Goal: Task Accomplishment & Management: Use online tool/utility

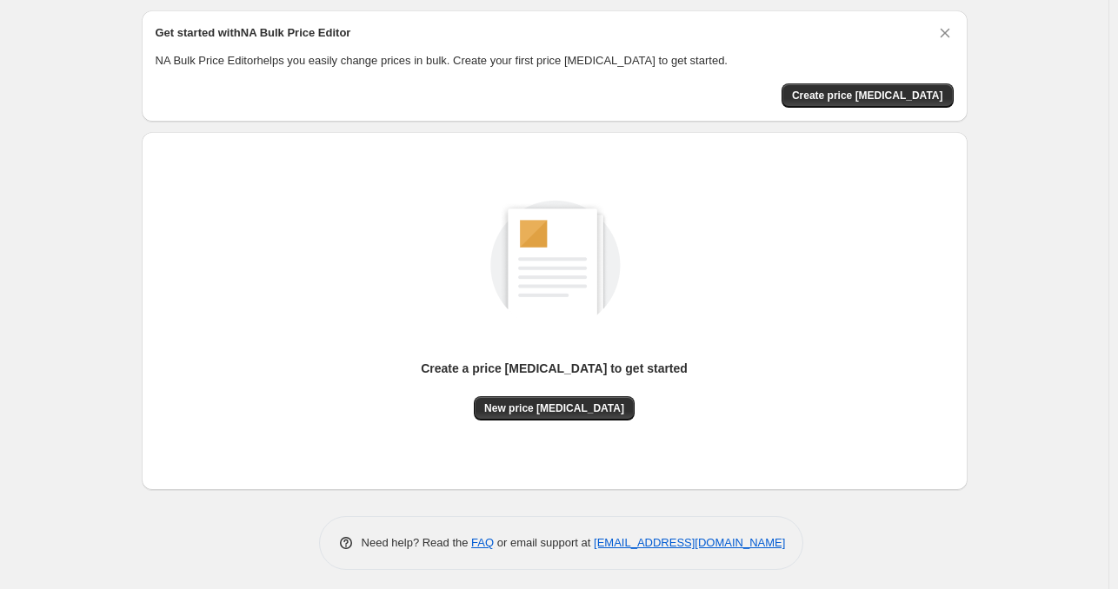
scroll to position [61, 0]
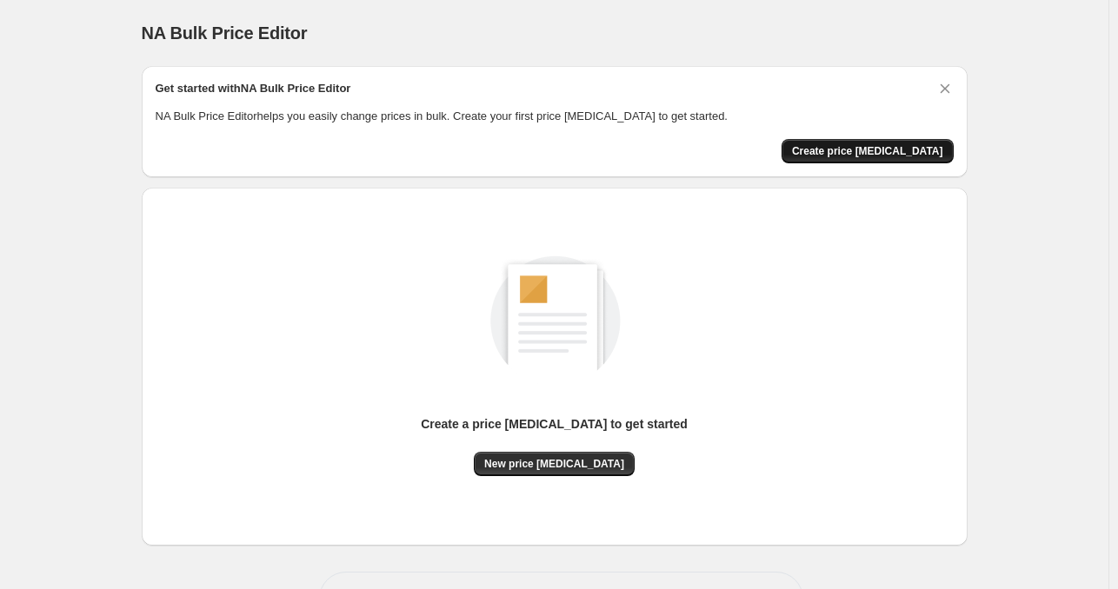
click at [917, 156] on span "Create price [MEDICAL_DATA]" at bounding box center [867, 151] width 151 height 14
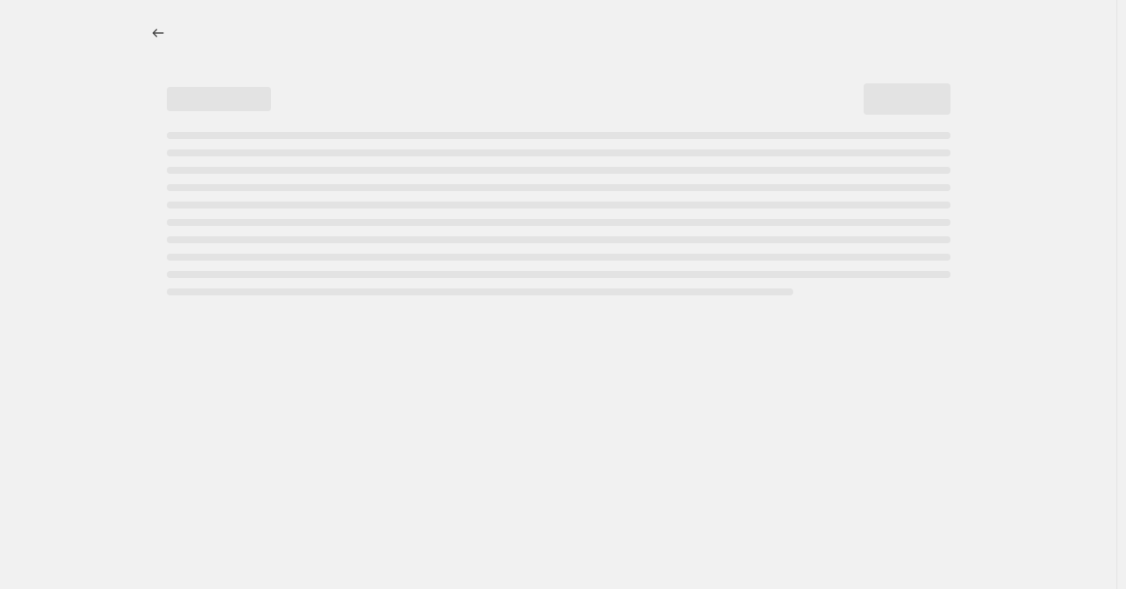
select select "percentage"
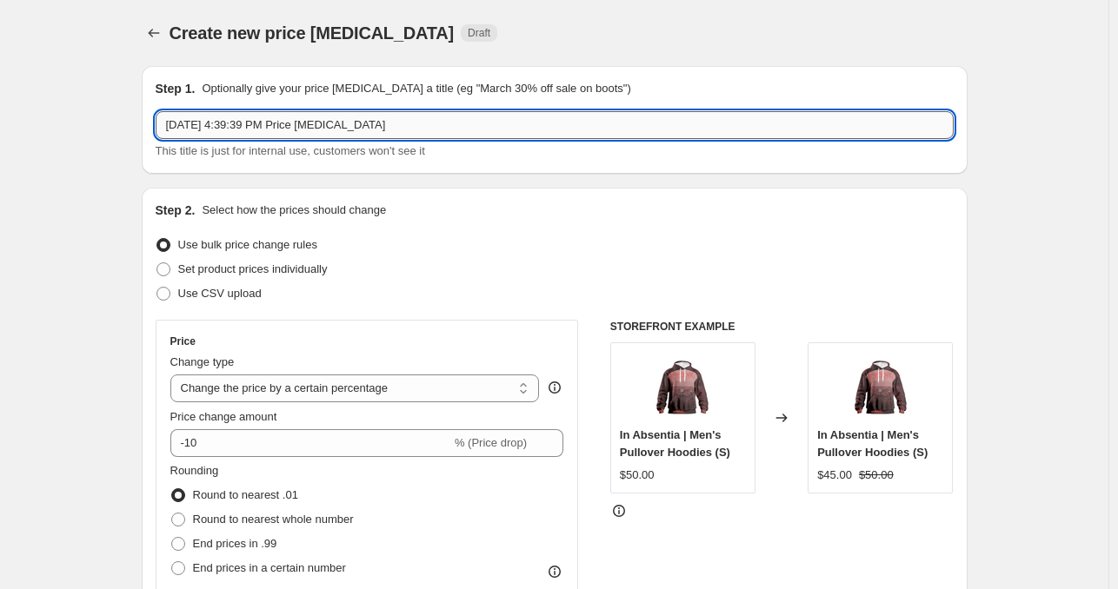
click at [166, 121] on input "[DATE] 4:39:39 PM Price [MEDICAL_DATA]" at bounding box center [555, 125] width 798 height 28
type input "Denim [DATE] 4:39:39 PM Price [MEDICAL_DATA]"
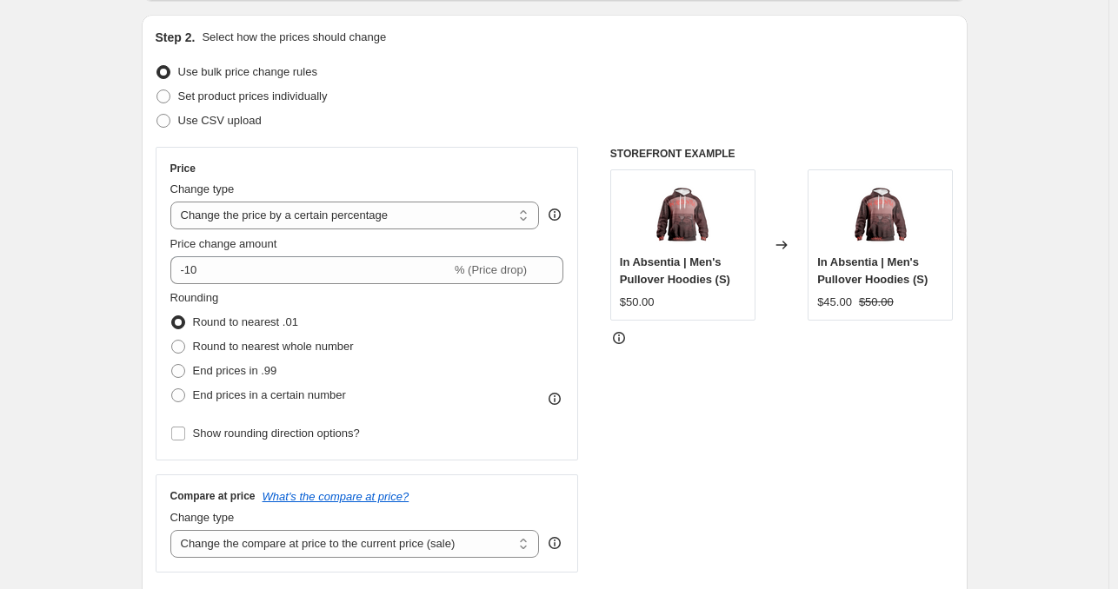
scroll to position [174, 0]
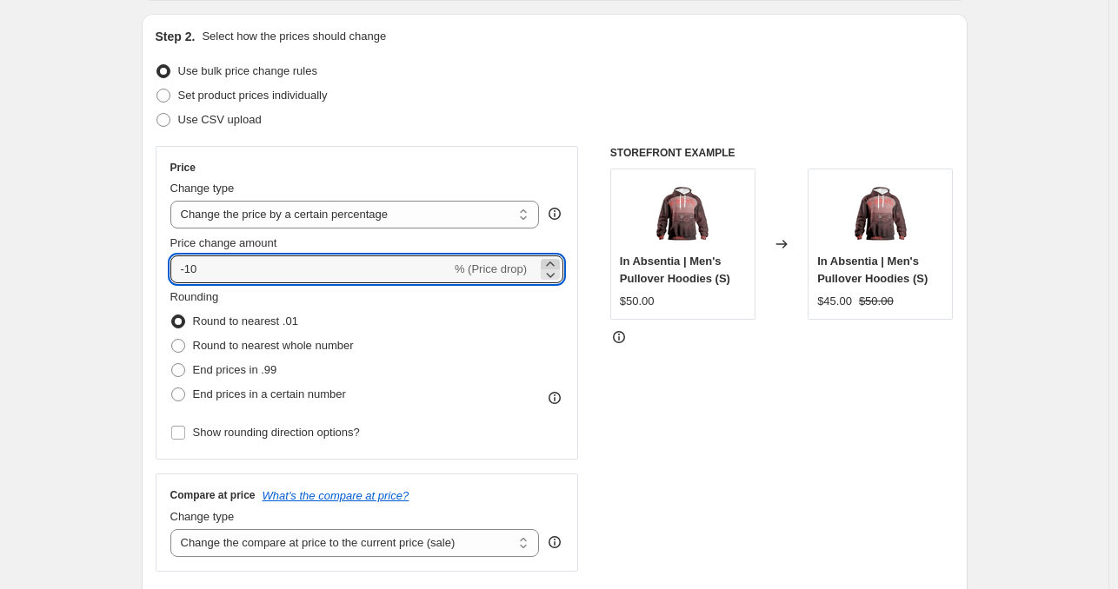
click at [549, 264] on icon at bounding box center [550, 264] width 17 height 17
click at [549, 263] on icon at bounding box center [550, 264] width 17 height 17
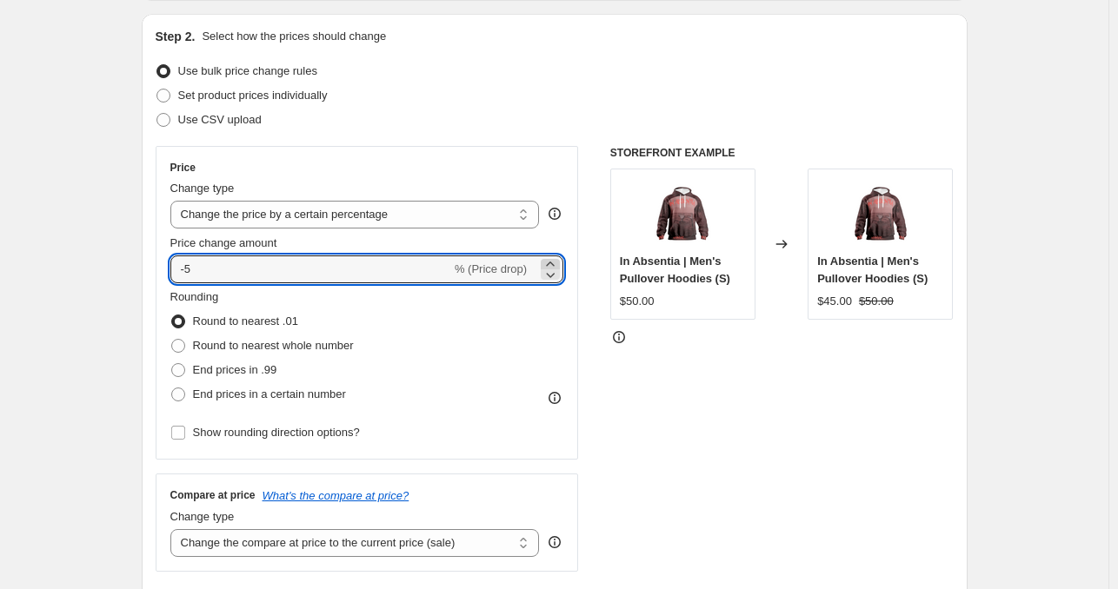
click at [549, 263] on icon at bounding box center [550, 264] width 17 height 17
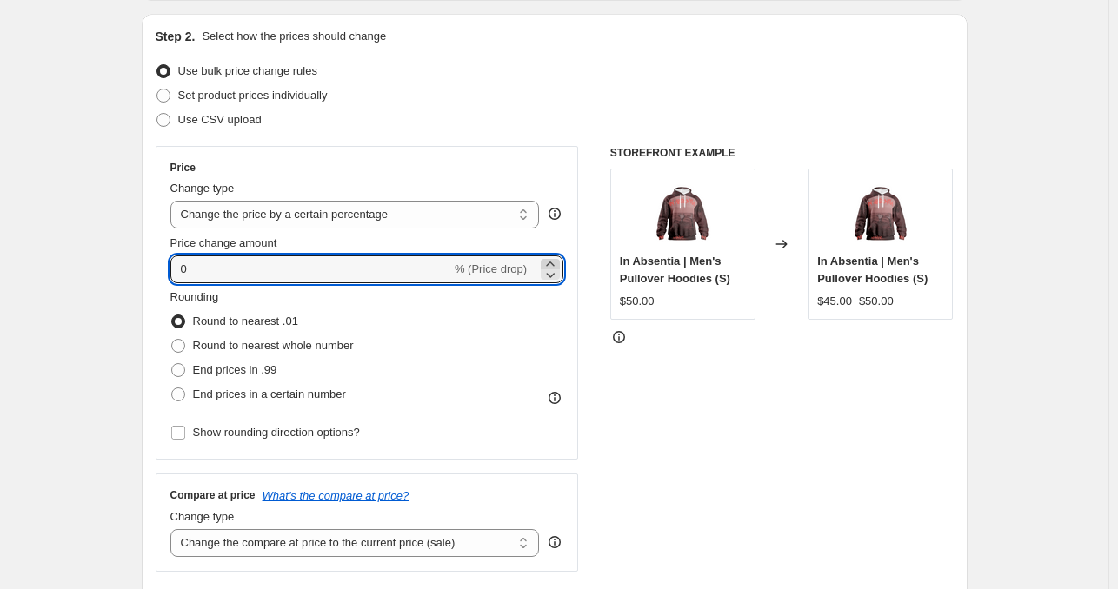
click at [549, 263] on icon at bounding box center [550, 264] width 17 height 17
click at [549, 262] on icon at bounding box center [550, 264] width 17 height 17
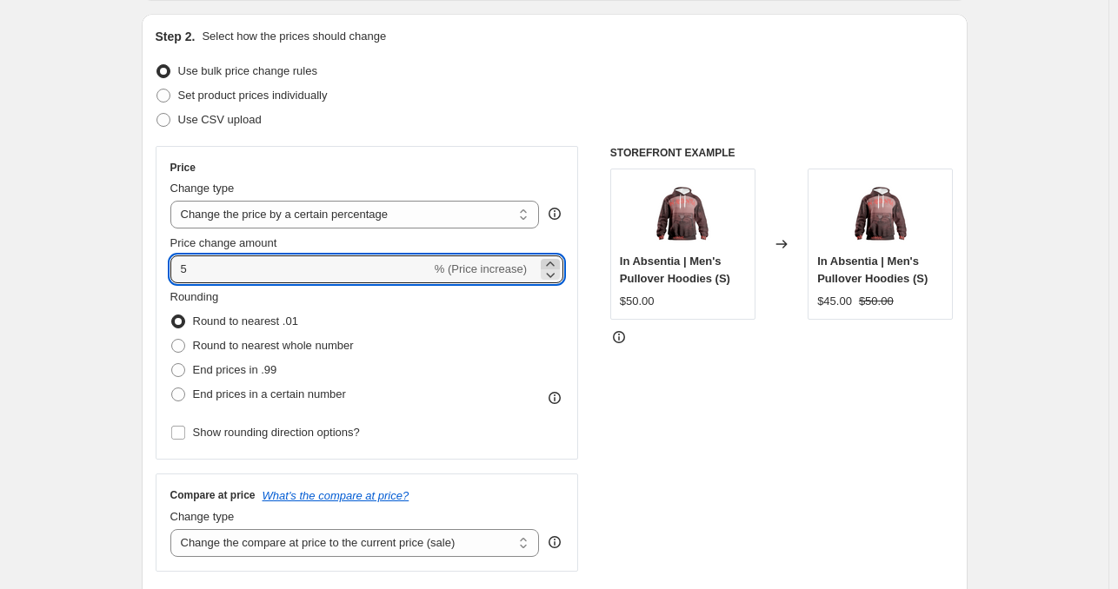
click at [549, 262] on icon at bounding box center [550, 264] width 17 height 17
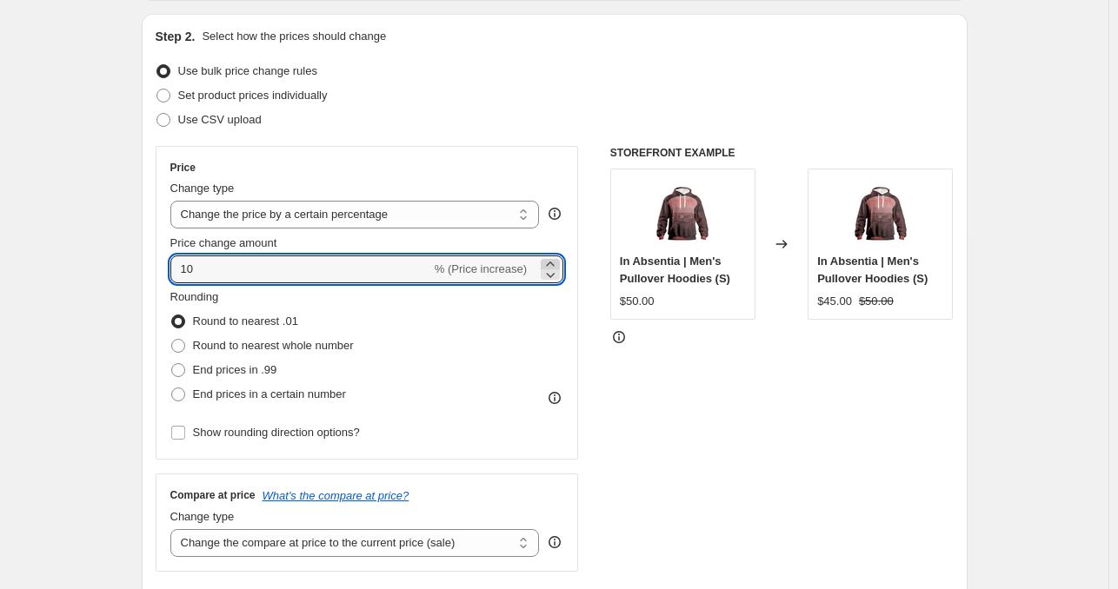
click at [549, 262] on icon at bounding box center [550, 264] width 17 height 17
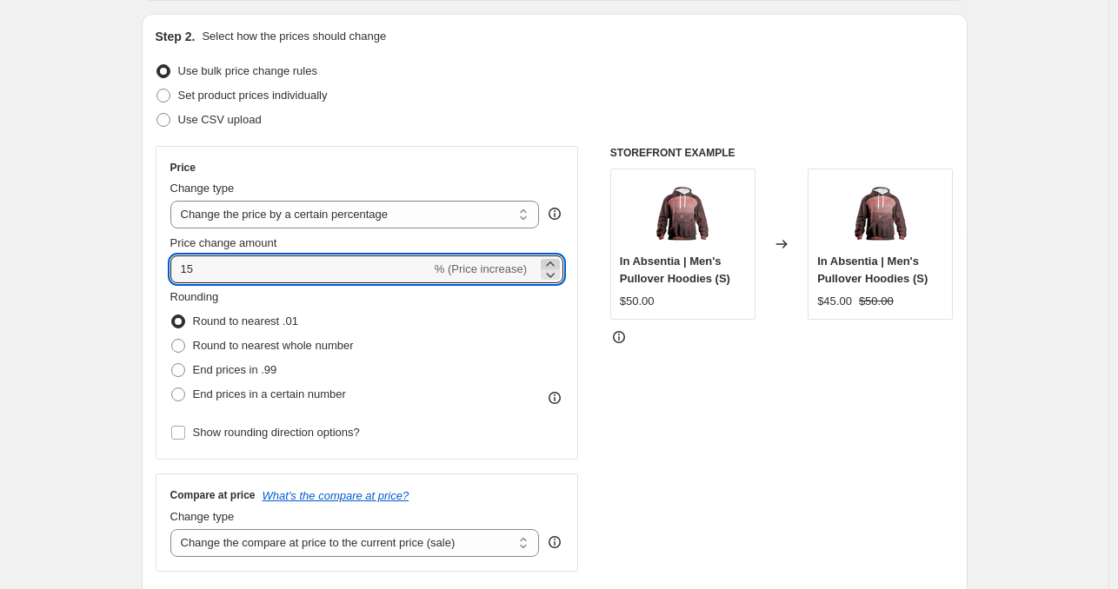
click at [549, 262] on icon at bounding box center [550, 264] width 17 height 17
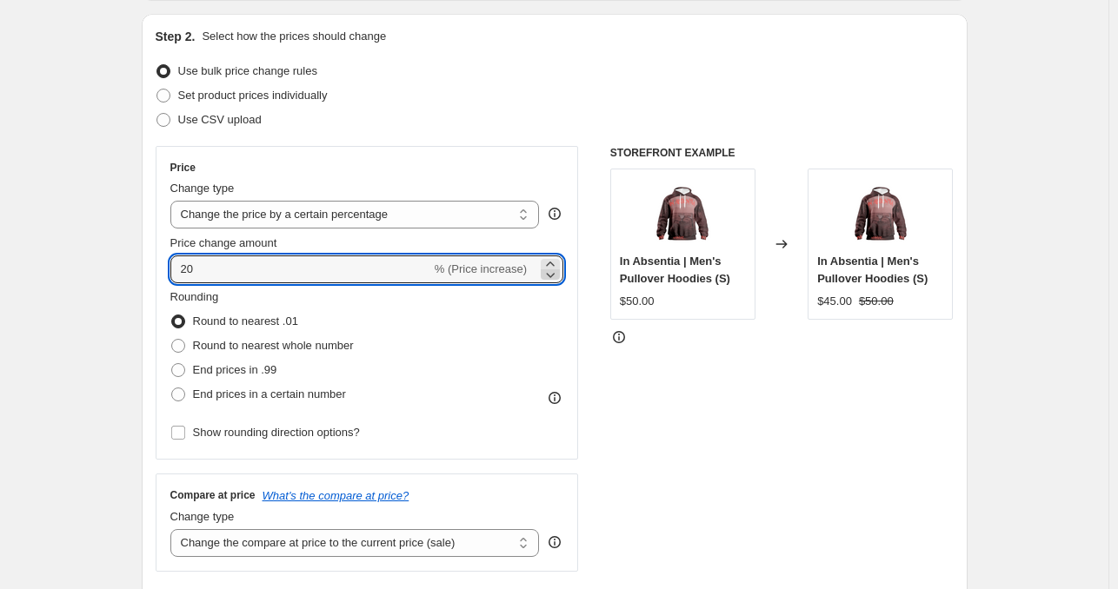
click at [559, 276] on icon at bounding box center [550, 274] width 17 height 17
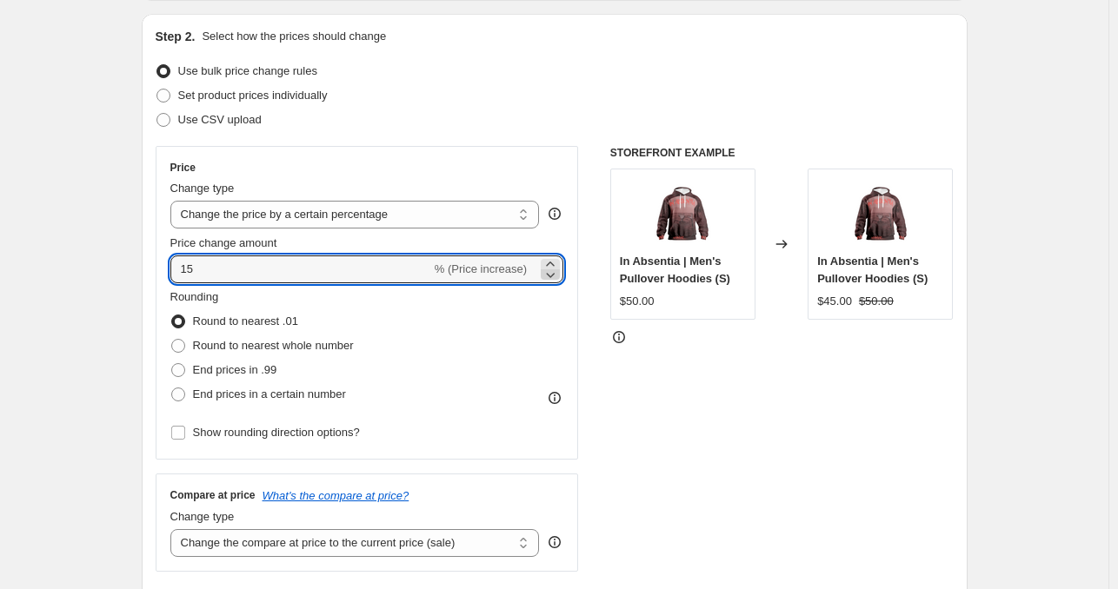
click at [559, 276] on icon at bounding box center [550, 274] width 17 height 17
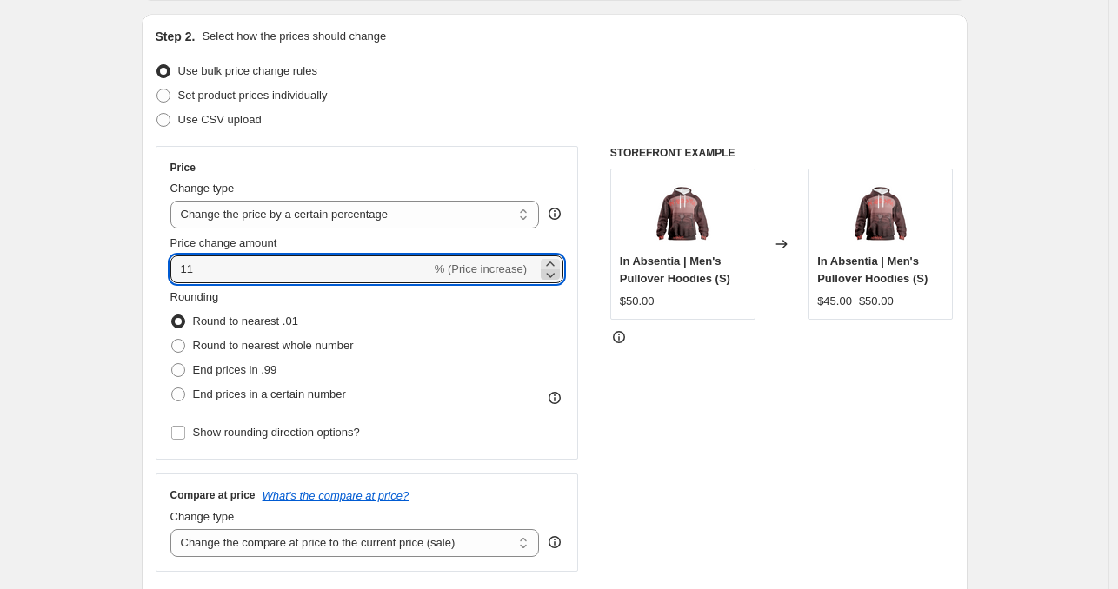
type input "10"
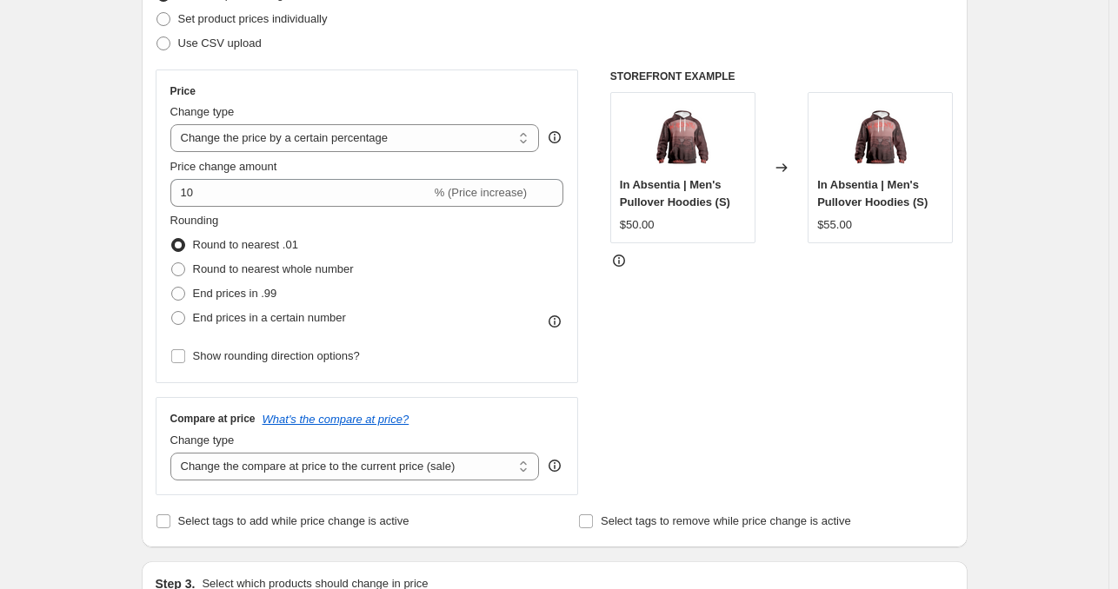
scroll to position [261, 0]
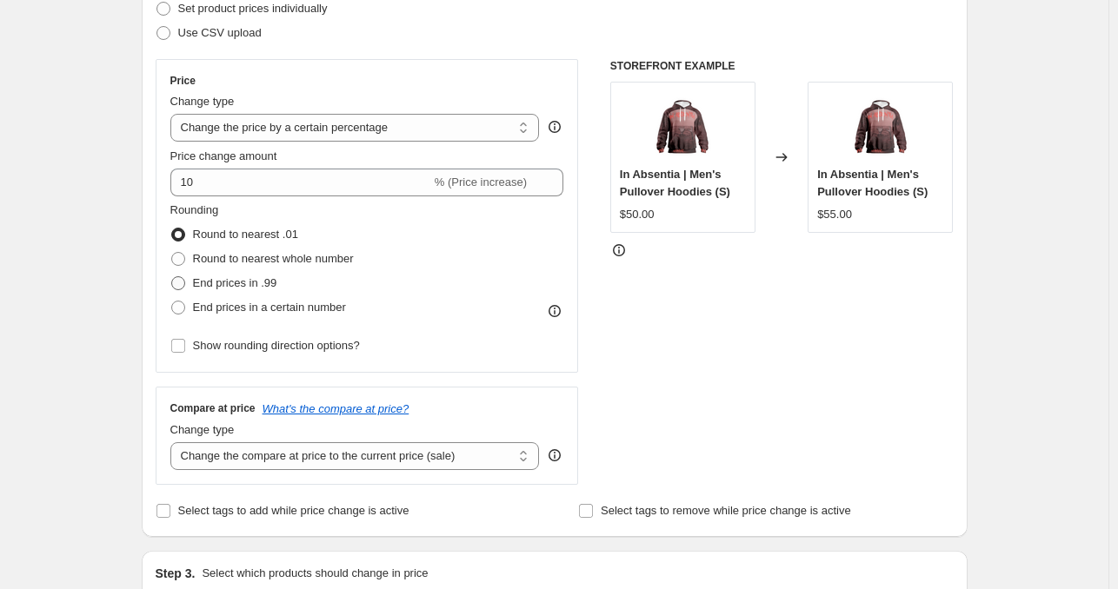
click at [237, 288] on span "End prices in .99" at bounding box center [235, 282] width 84 height 13
click at [172, 277] on input "End prices in .99" at bounding box center [171, 276] width 1 height 1
radio input "true"
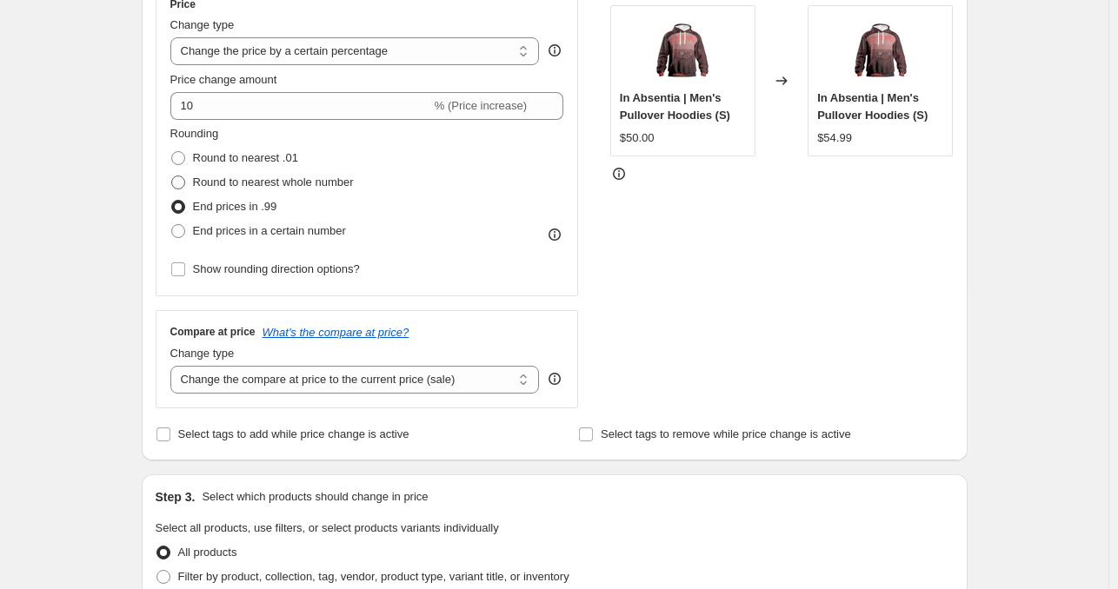
scroll to position [348, 0]
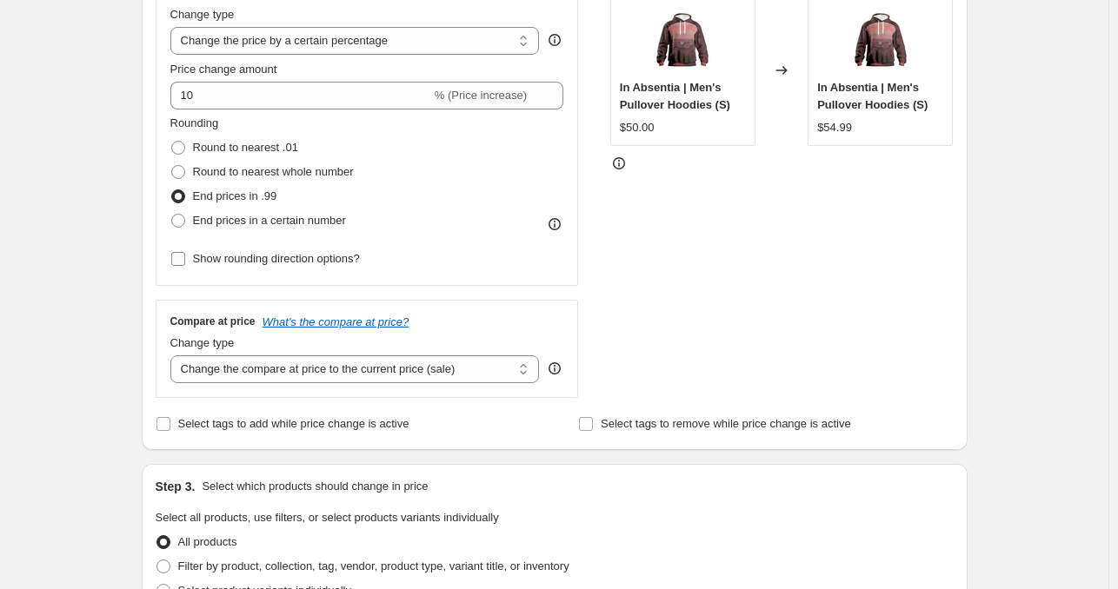
click at [285, 261] on span "Show rounding direction options?" at bounding box center [276, 258] width 167 height 13
click at [185, 261] on input "Show rounding direction options?" at bounding box center [178, 259] width 14 height 14
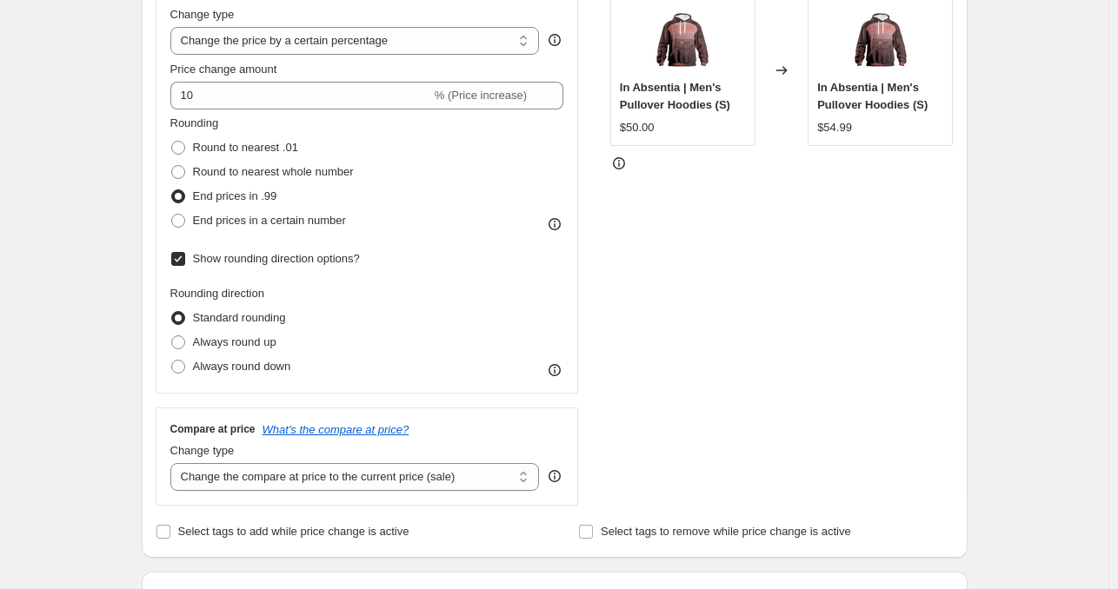
click at [285, 261] on span "Show rounding direction options?" at bounding box center [276, 258] width 167 height 13
click at [185, 261] on input "Show rounding direction options?" at bounding box center [178, 259] width 14 height 14
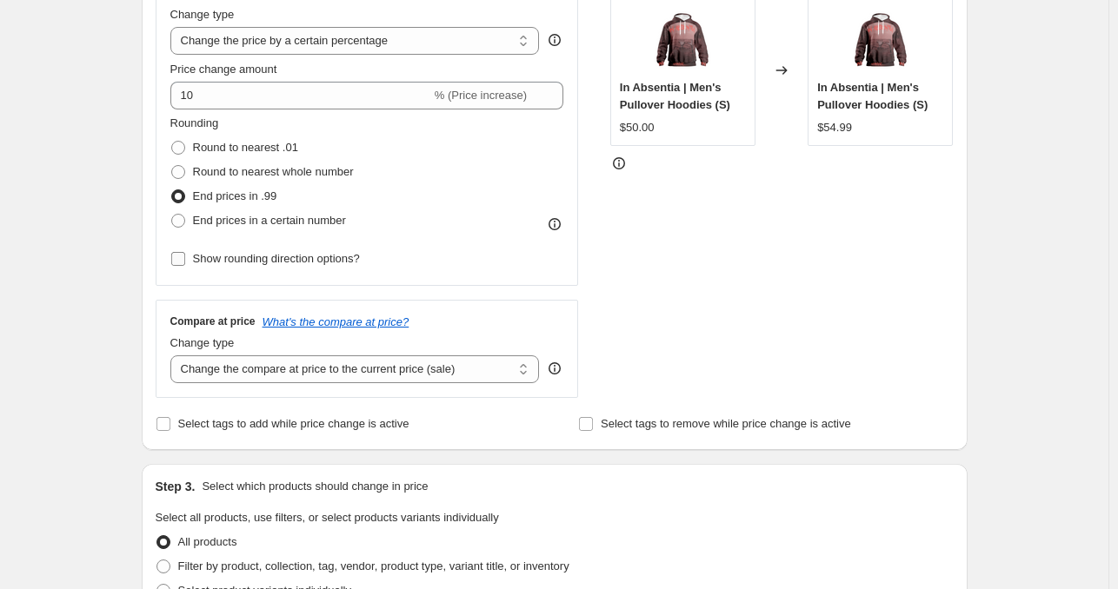
click at [285, 261] on span "Show rounding direction options?" at bounding box center [276, 258] width 167 height 13
click at [185, 261] on input "Show rounding direction options?" at bounding box center [178, 259] width 14 height 14
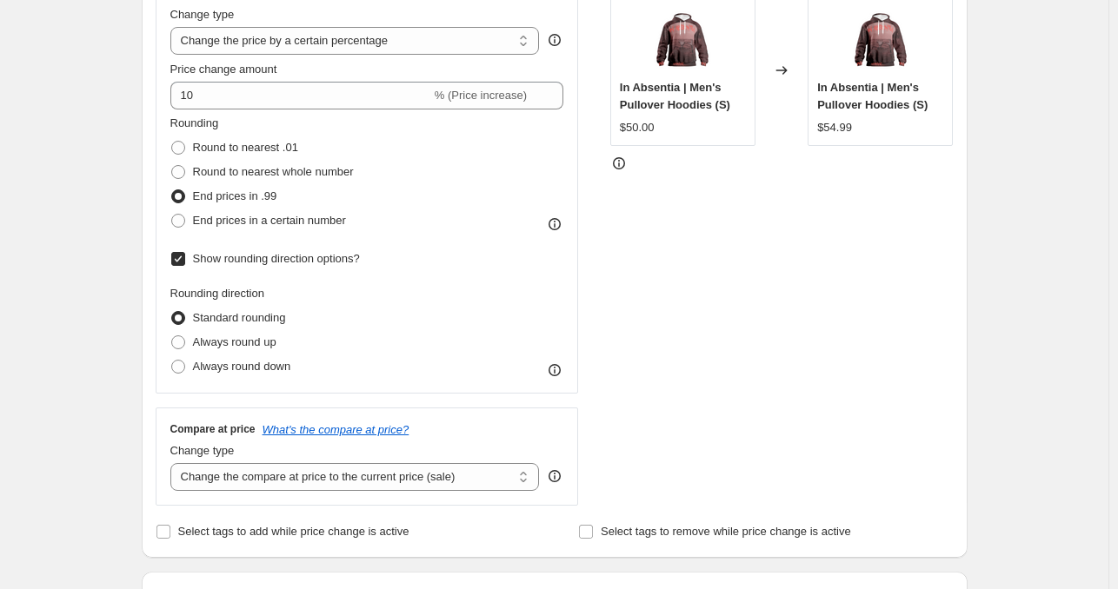
click at [264, 262] on span "Show rounding direction options?" at bounding box center [276, 258] width 167 height 13
click at [185, 262] on input "Show rounding direction options?" at bounding box center [178, 259] width 14 height 14
checkbox input "false"
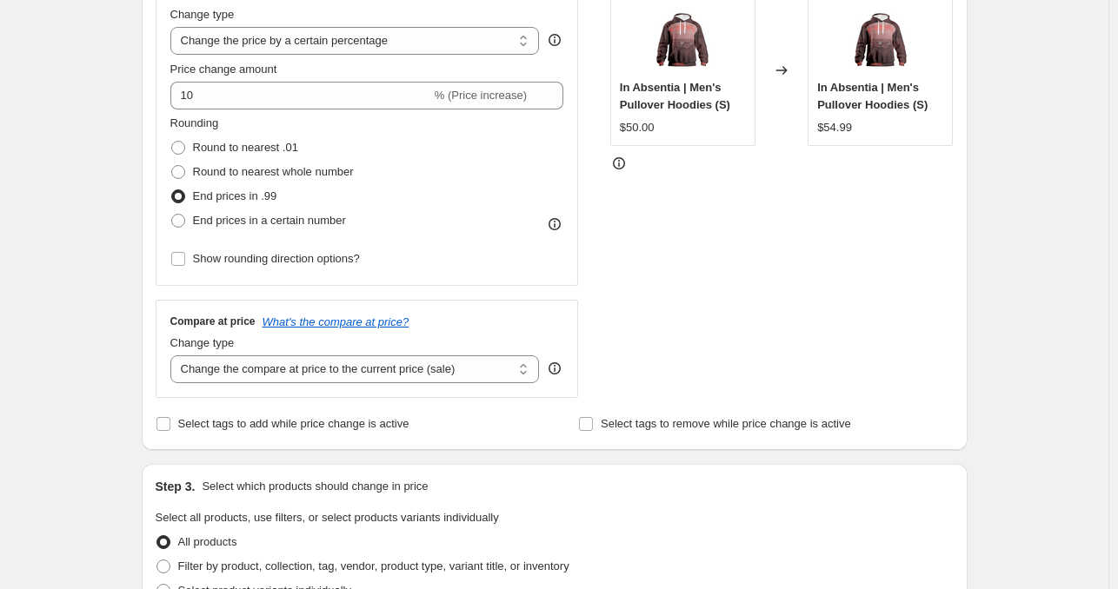
click at [83, 316] on div "Create new price [MEDICAL_DATA]. This page is ready Create new price [MEDICAL_D…" at bounding box center [554, 521] width 1108 height 1738
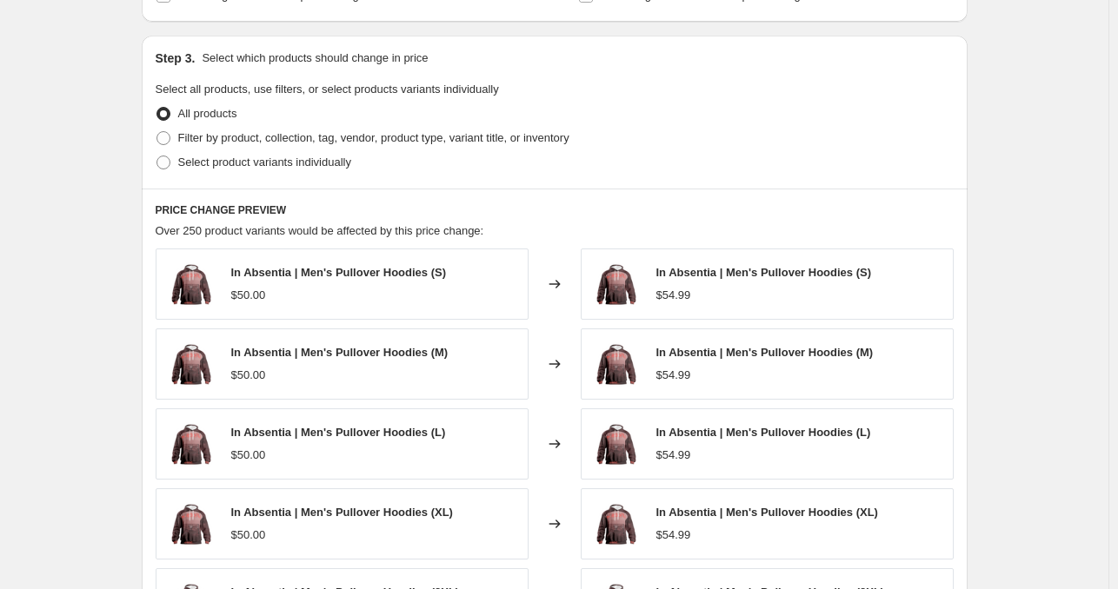
scroll to position [782, 0]
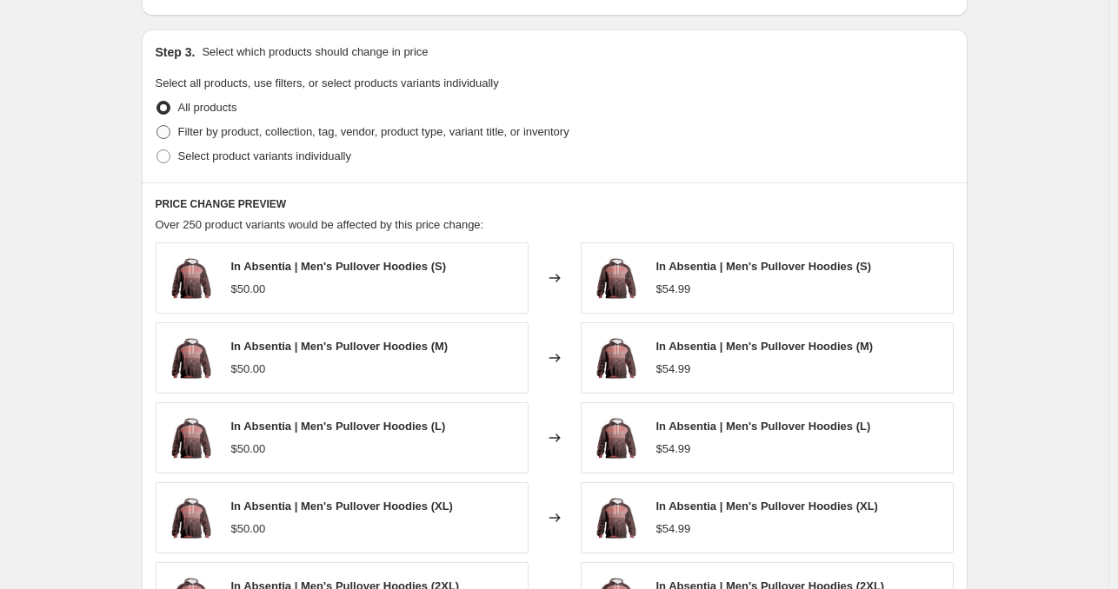
click at [226, 135] on span "Filter by product, collection, tag, vendor, product type, variant title, or inv…" at bounding box center [373, 131] width 391 height 13
click at [157, 126] on input "Filter by product, collection, tag, vendor, product type, variant title, or inv…" at bounding box center [156, 125] width 1 height 1
radio input "true"
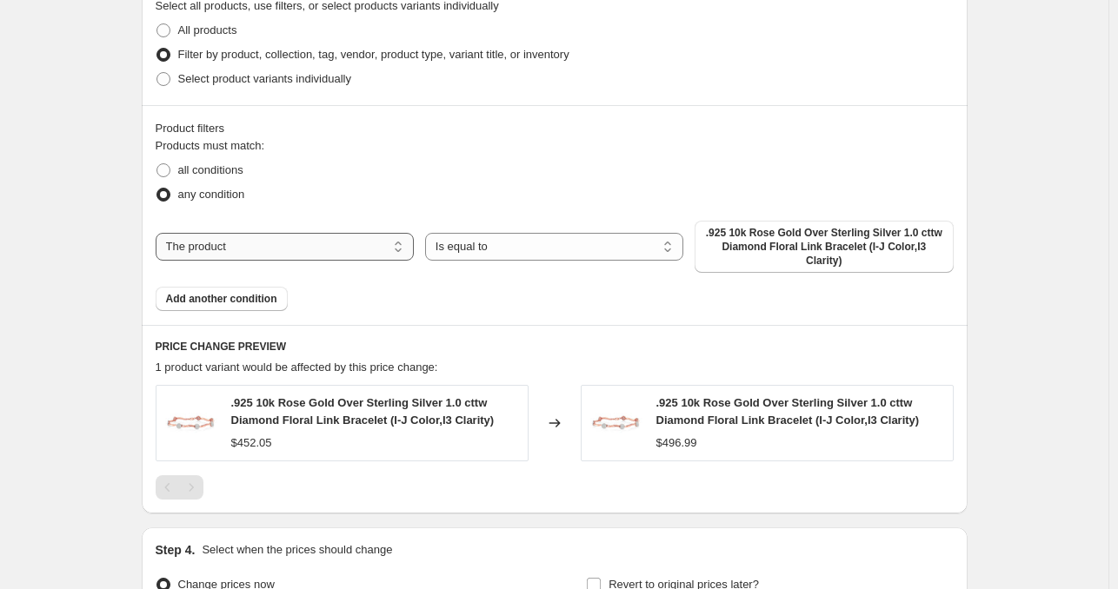
scroll to position [869, 0]
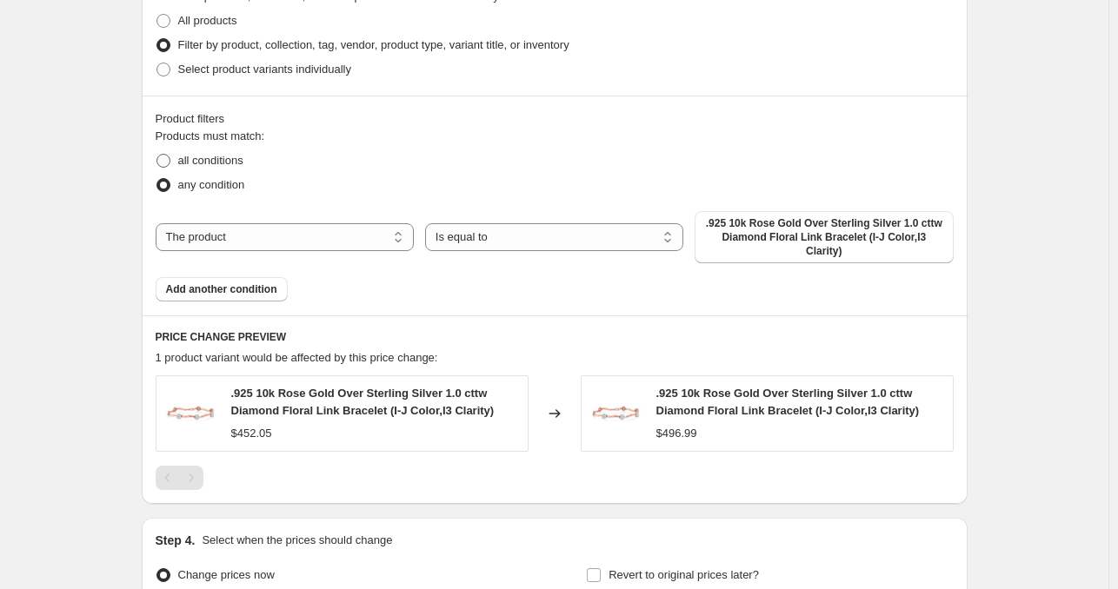
drag, startPoint x: 234, startPoint y: 159, endPoint x: 236, endPoint y: 169, distance: 9.7
click at [234, 161] on span "all conditions" at bounding box center [210, 160] width 65 height 13
click at [157, 155] on input "all conditions" at bounding box center [156, 154] width 1 height 1
radio input "true"
click at [261, 229] on select "The product The product's collection The product's tag The product's vendor The…" at bounding box center [285, 237] width 258 height 28
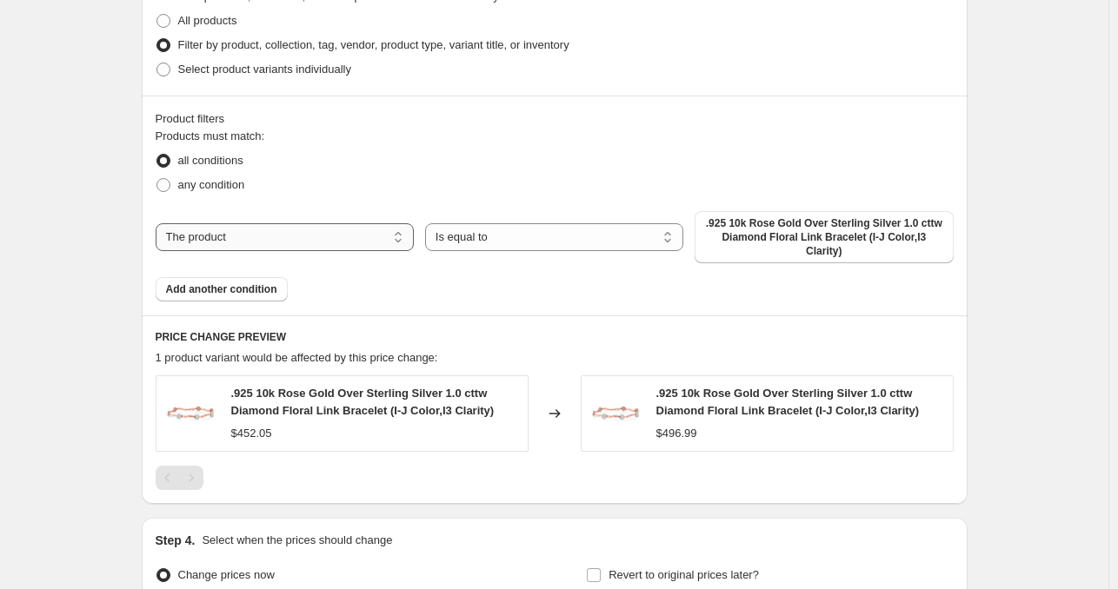
select select "collection"
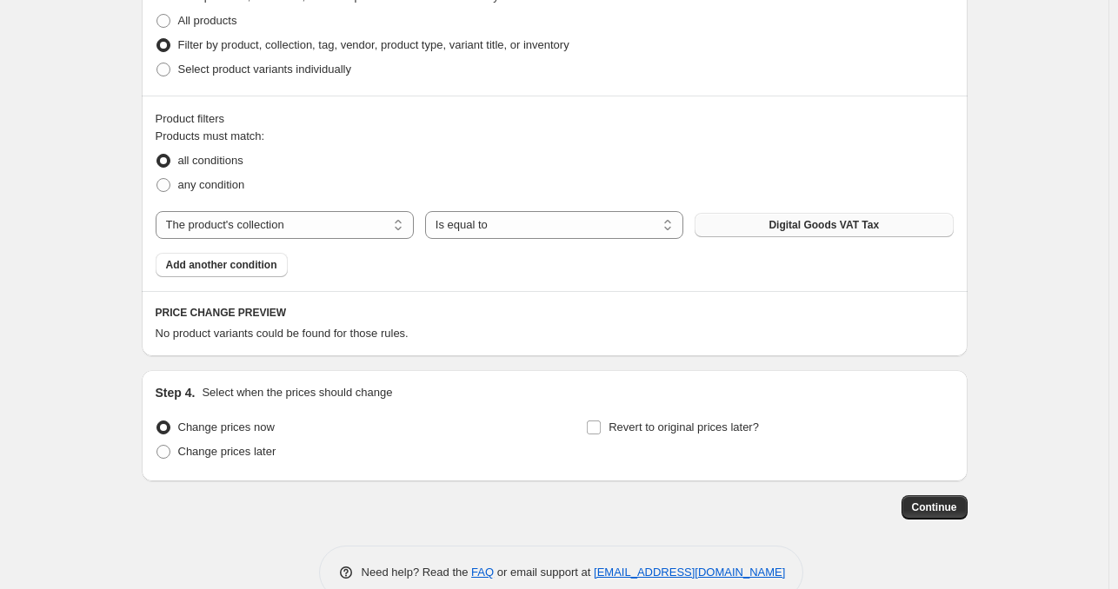
click at [807, 225] on span "Digital Goods VAT Tax" at bounding box center [823, 225] width 110 height 14
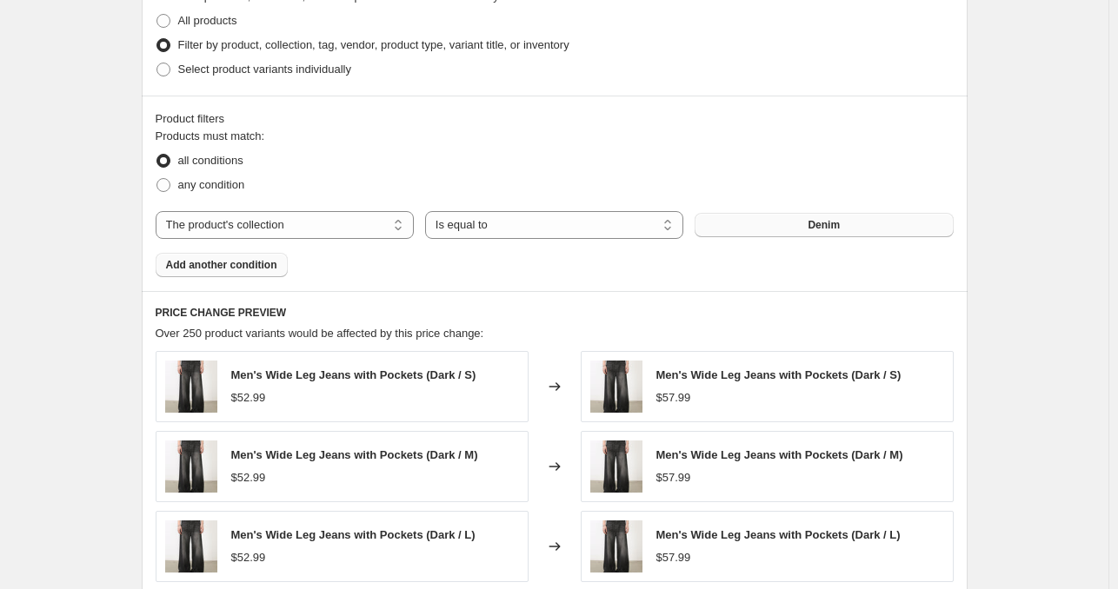
click at [240, 267] on span "Add another condition" at bounding box center [221, 265] width 111 height 14
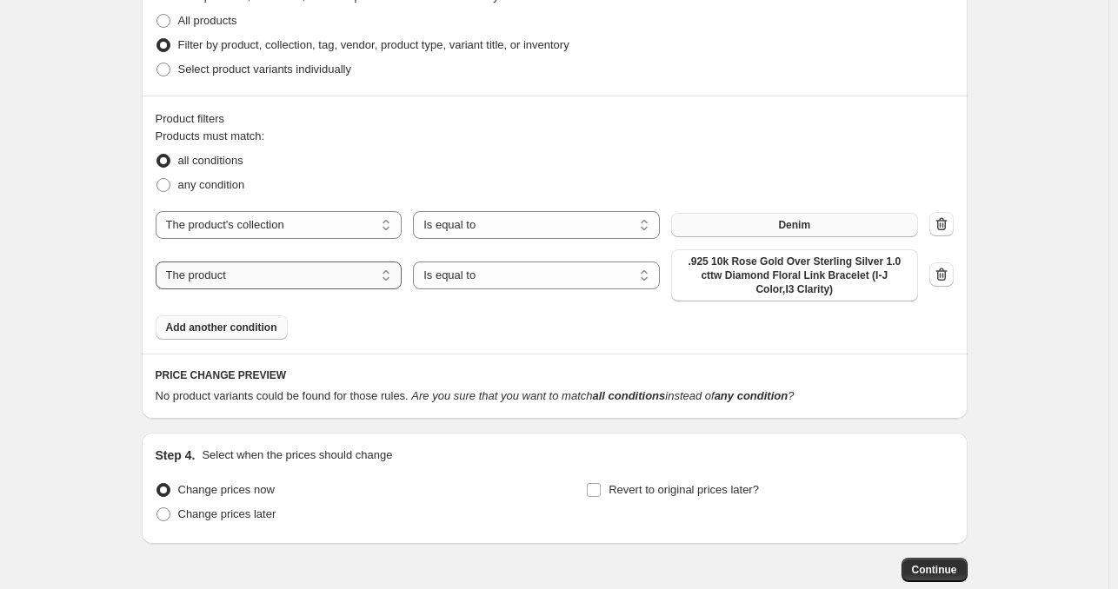
click at [333, 271] on select "The product The product's collection The product's tag The product's vendor The…" at bounding box center [279, 276] width 247 height 28
select select "tag"
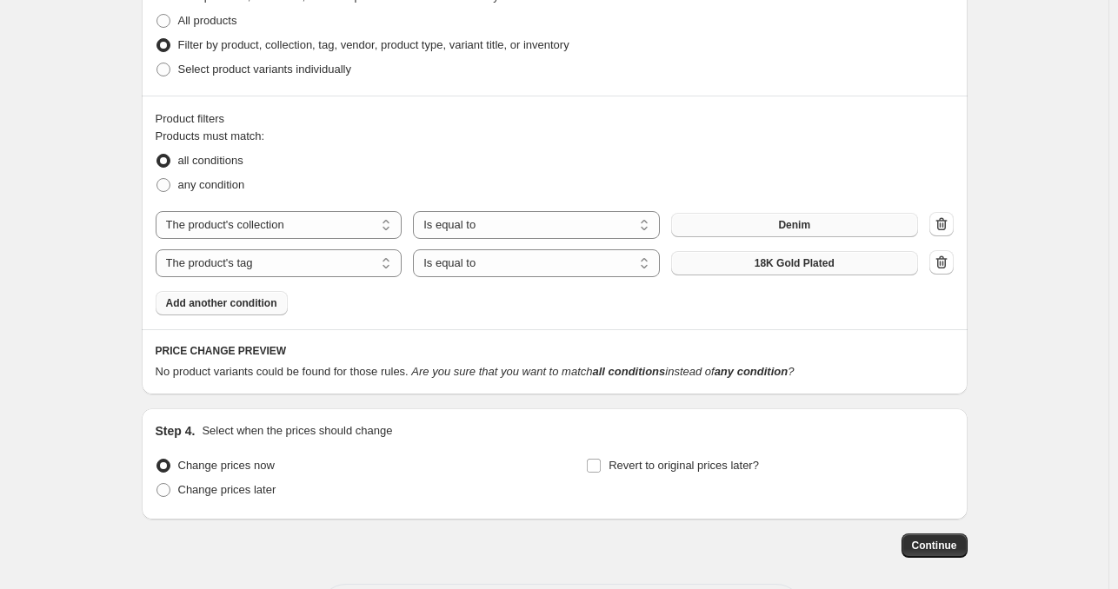
click at [833, 271] on button "18K Gold Plated" at bounding box center [794, 263] width 247 height 24
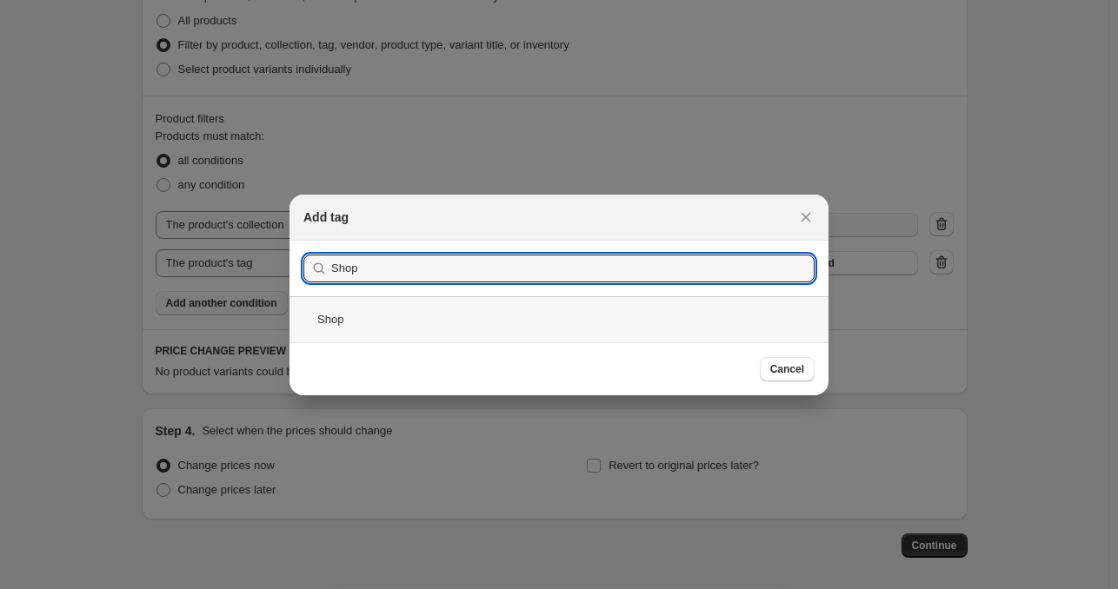
type input "Shop"
click at [375, 313] on div "Shop" at bounding box center [558, 319] width 539 height 46
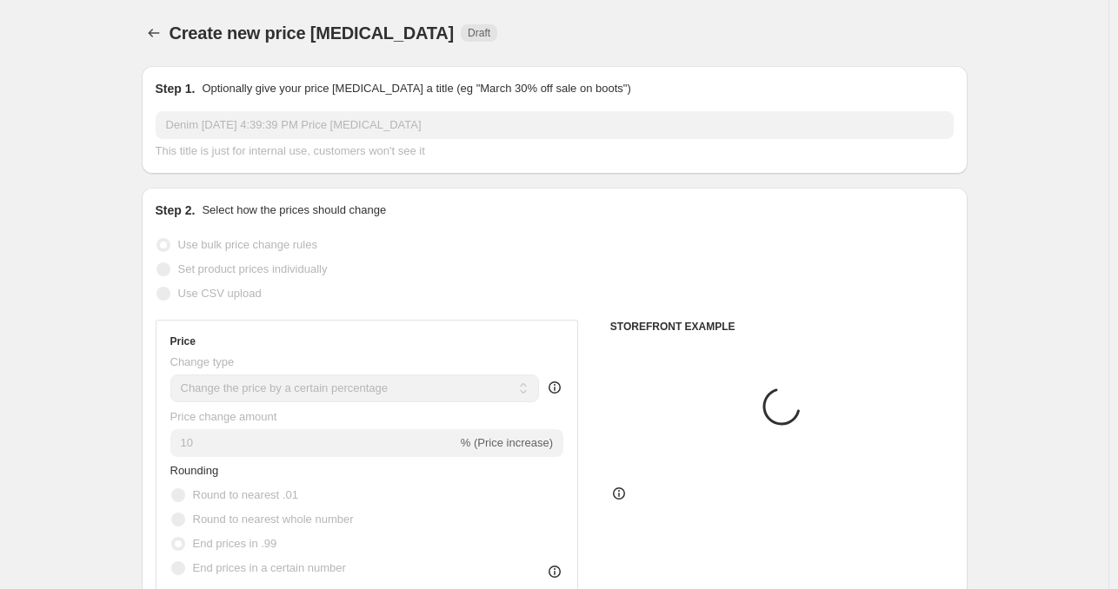
scroll to position [869, 0]
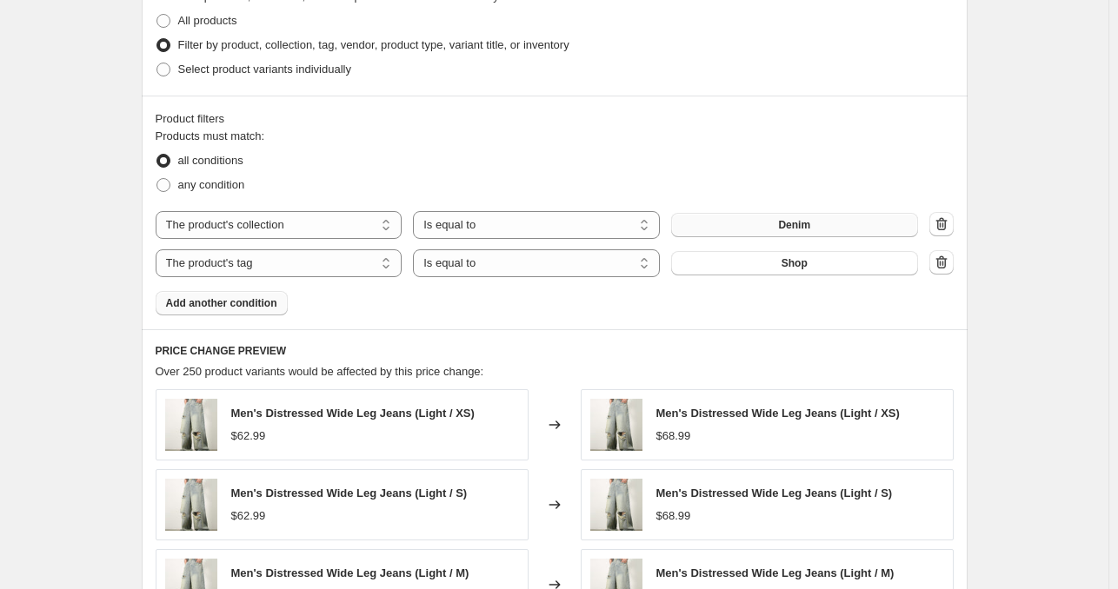
click at [1001, 199] on div "Create new price [MEDICAL_DATA]. This page is ready Create new price [MEDICAL_D…" at bounding box center [554, 116] width 1108 height 1971
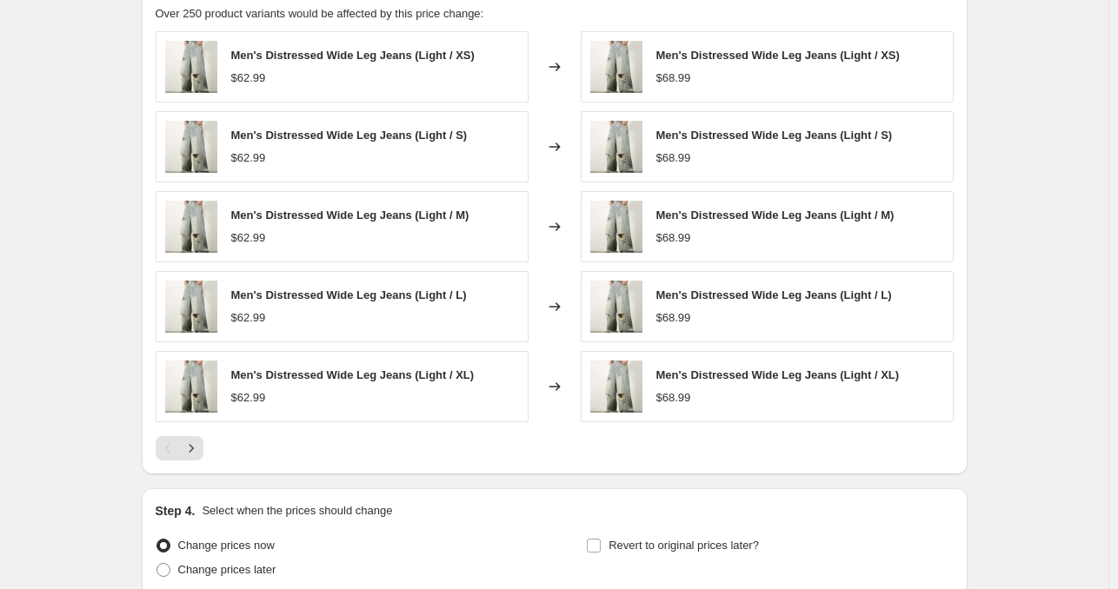
scroll to position [1304, 0]
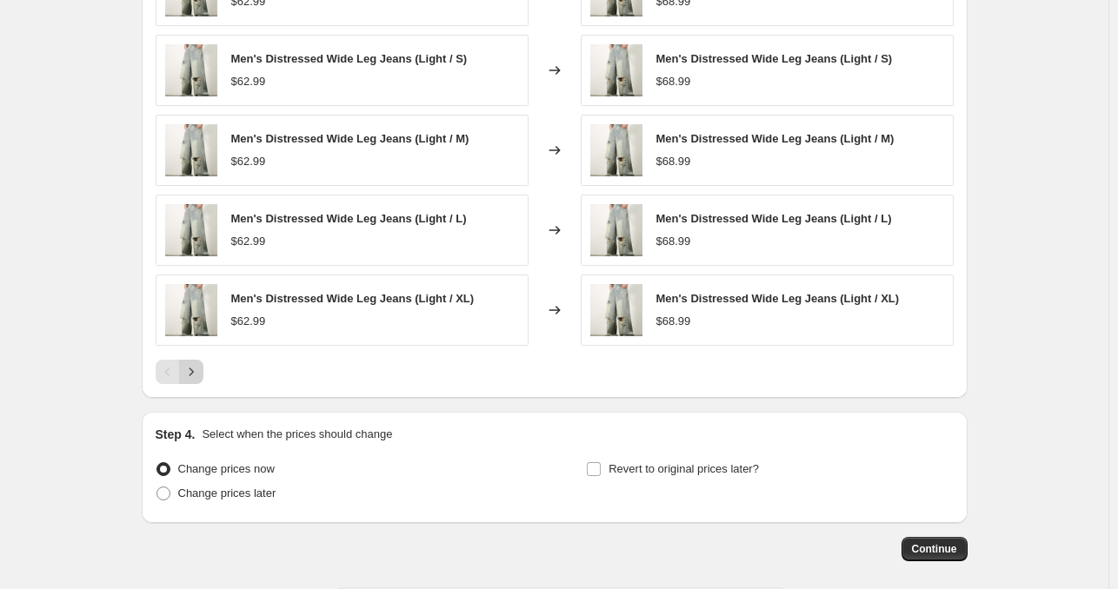
click at [203, 364] on button "Next" at bounding box center [191, 372] width 24 height 24
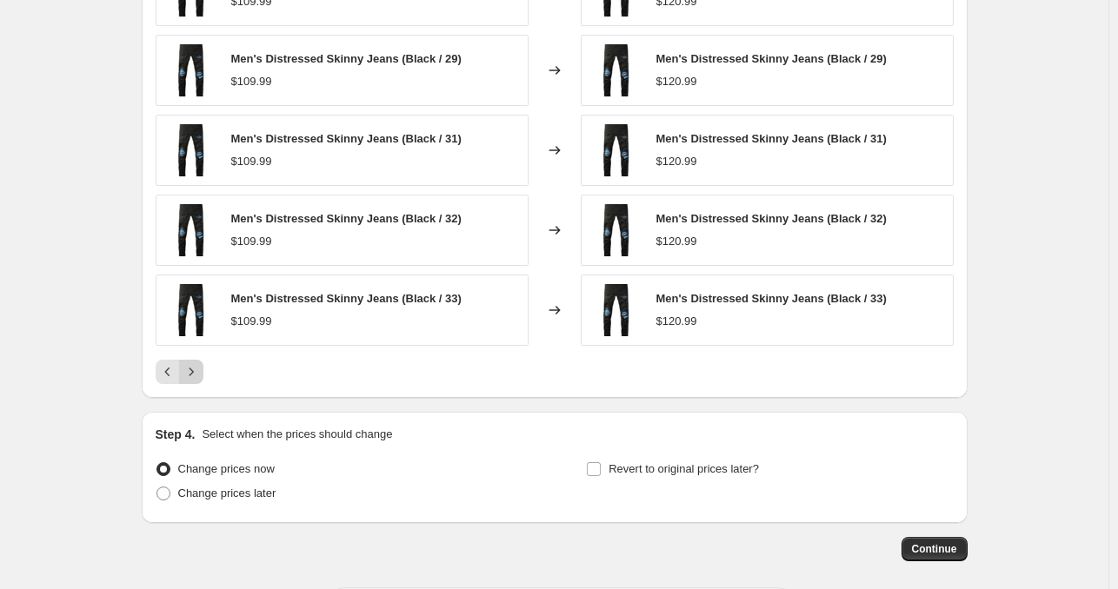
click at [203, 365] on button "Next" at bounding box center [191, 372] width 24 height 24
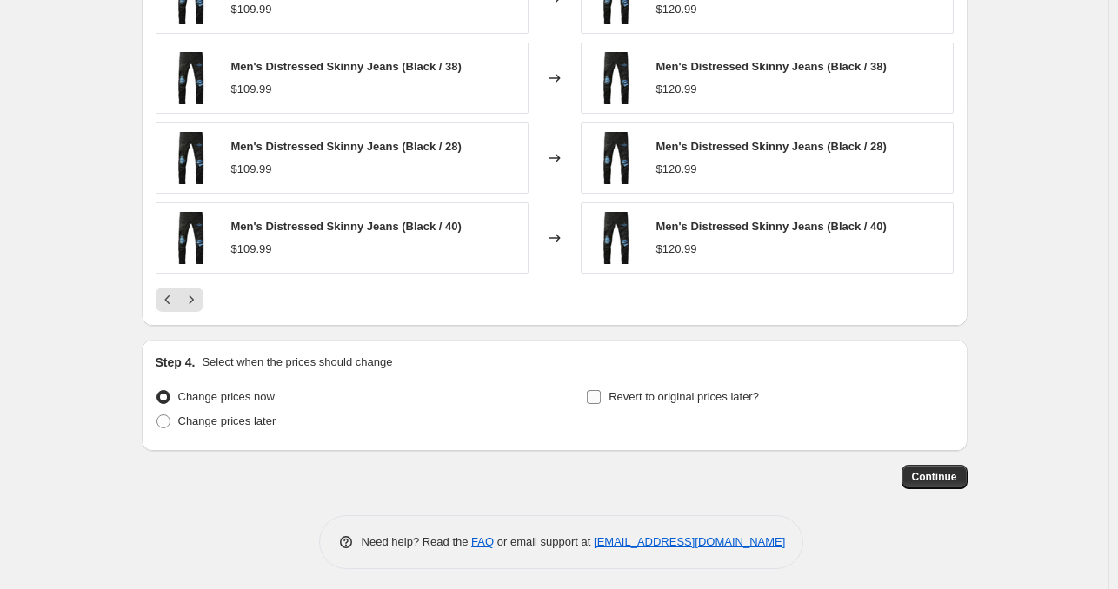
scroll to position [1380, 0]
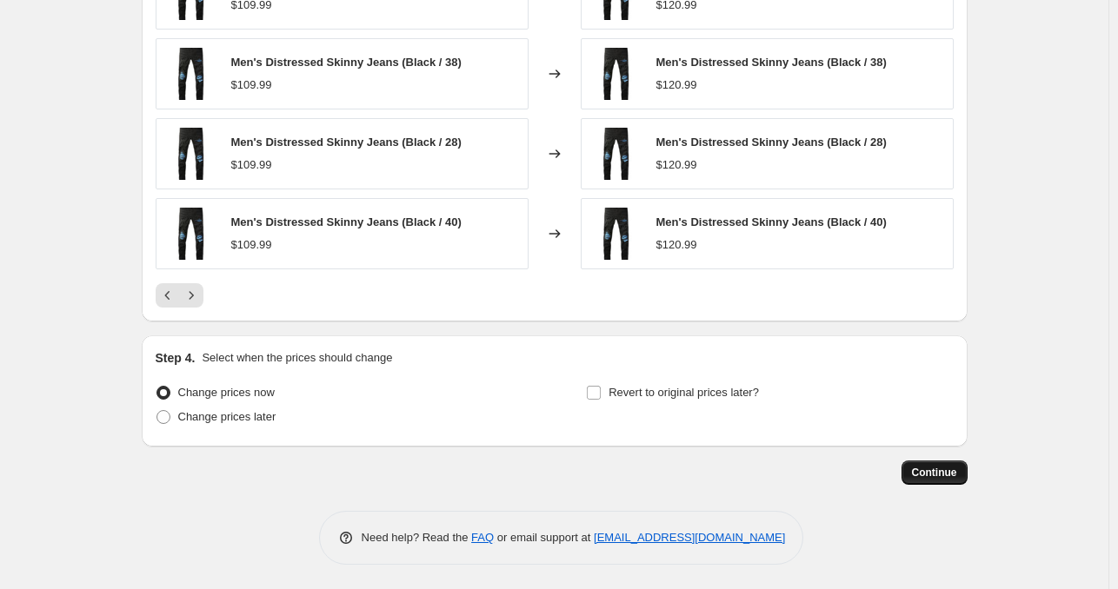
click at [938, 473] on span "Continue" at bounding box center [934, 473] width 45 height 14
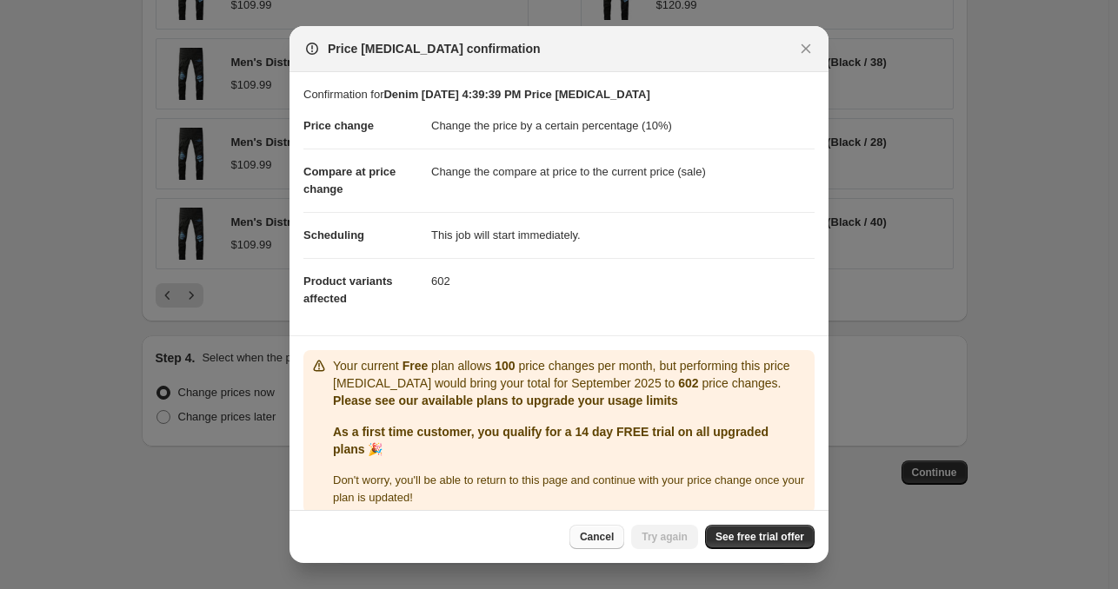
click at [611, 546] on button "Cancel" at bounding box center [596, 537] width 55 height 24
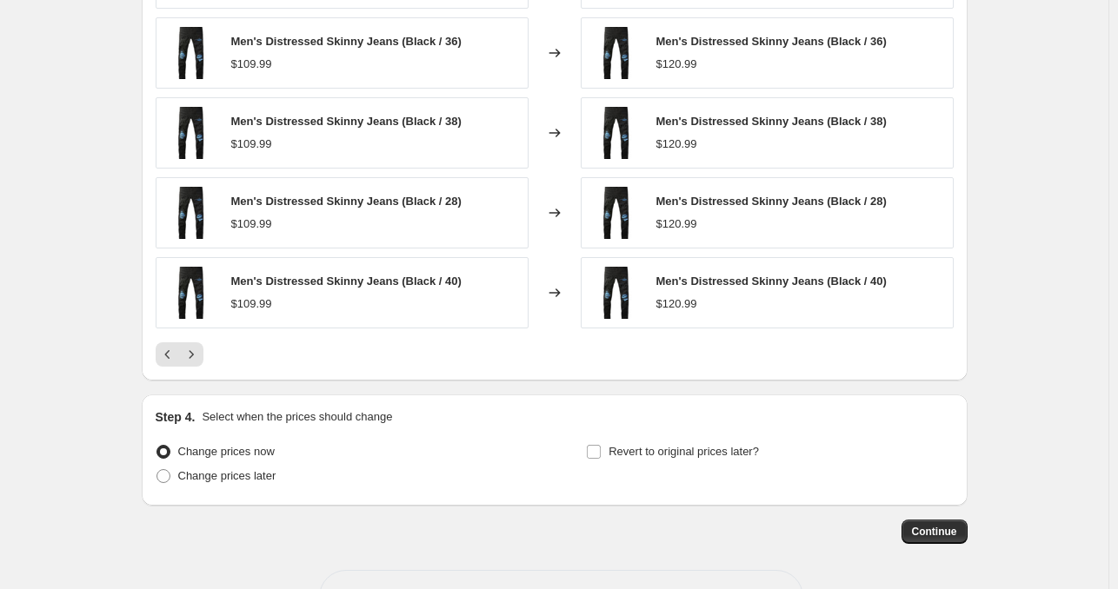
scroll to position [1033, 0]
